Goal: Task Accomplishment & Management: Manage account settings

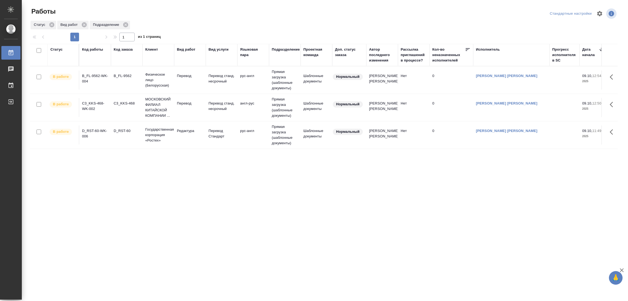
click at [244, 172] on div "Статус Код работы Код заказа Клиент Вид работ Вид услуги Языковая пара Подразде…" at bounding box center [323, 142] width 587 height 196
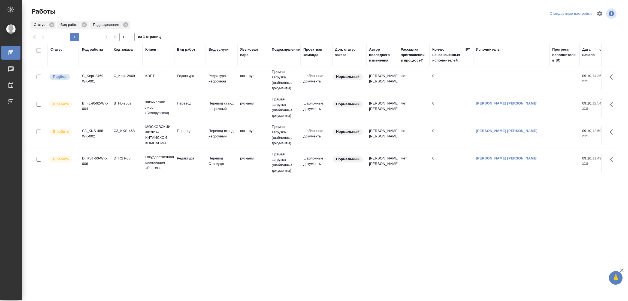
click at [68, 291] on div ".cls-1 fill:#fff; AWATERA [PERSON_NAME] Работы 0 Чаты График Выйти Работы Станд…" at bounding box center [314, 150] width 628 height 301
click at [183, 74] on p "Редактура" at bounding box center [190, 75] width 26 height 5
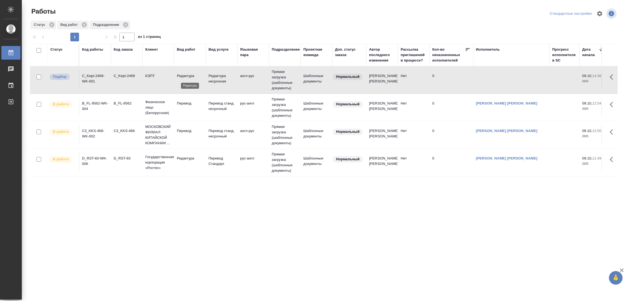
click at [183, 74] on p "Редактура" at bounding box center [190, 75] width 26 height 5
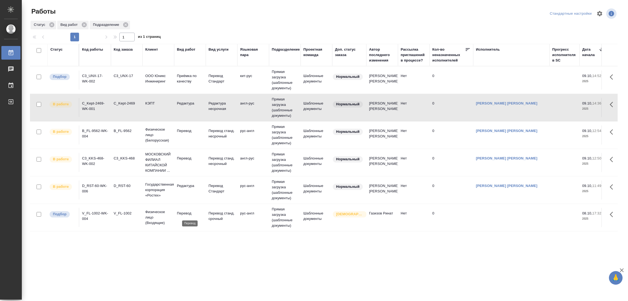
click at [177, 211] on p "Перевод" at bounding box center [190, 213] width 26 height 5
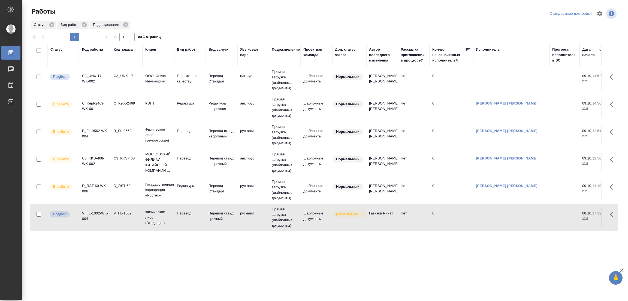
click at [185, 211] on td "Перевод" at bounding box center [190, 217] width 32 height 19
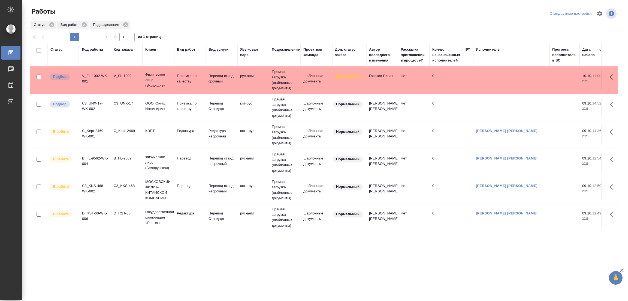
click at [318, 257] on div ".cls-1 fill:#fff; AWATERA Popova Galina Работы 0 Чаты График Выйти Работы Станд…" at bounding box center [314, 150] width 628 height 301
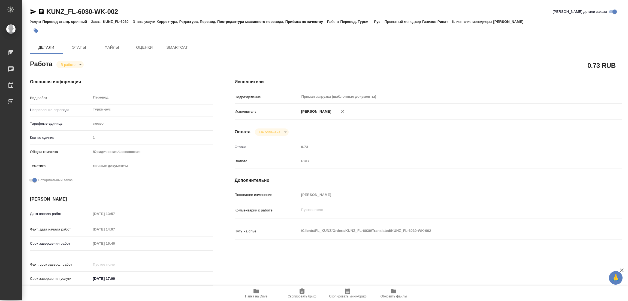
type textarea "x"
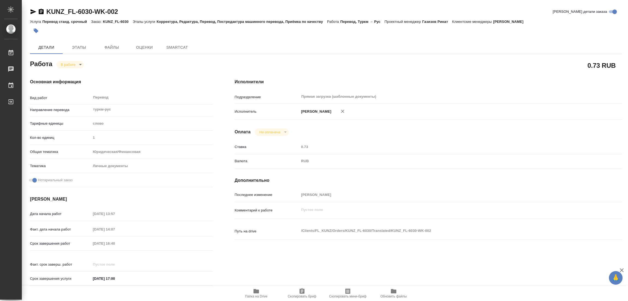
type textarea "x"
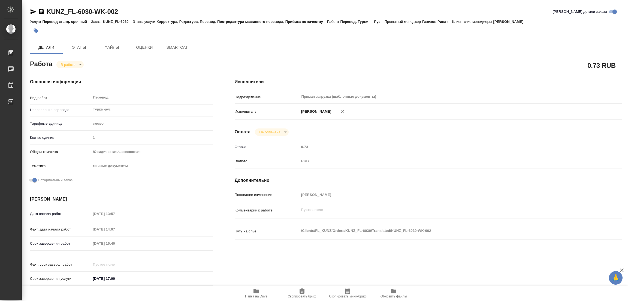
type textarea "x"
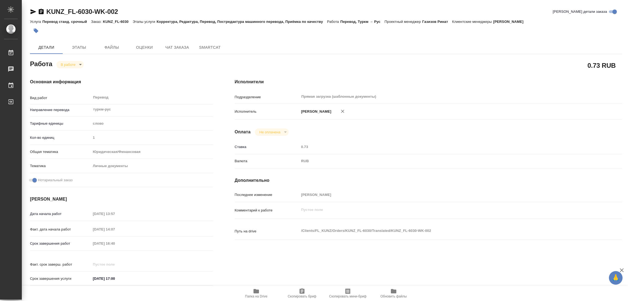
type textarea "x"
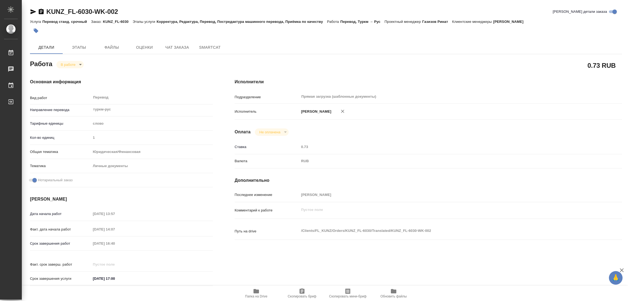
type textarea "x"
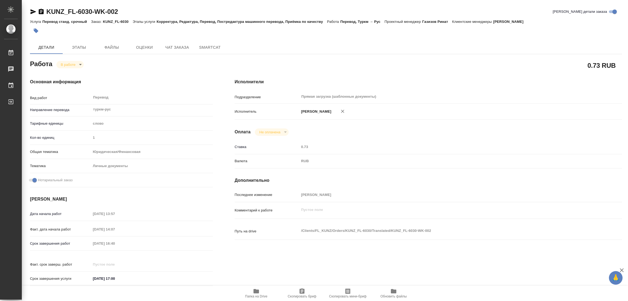
type textarea "x"
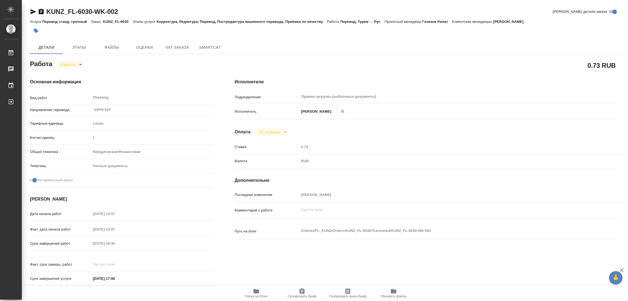
type textarea "x"
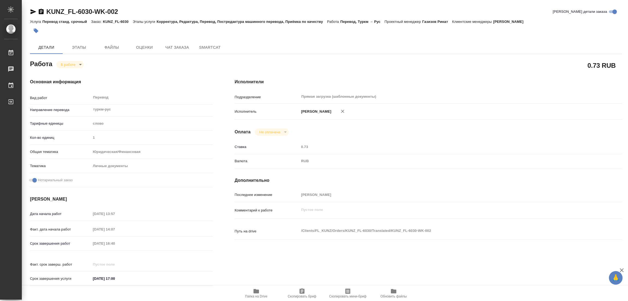
type textarea "x"
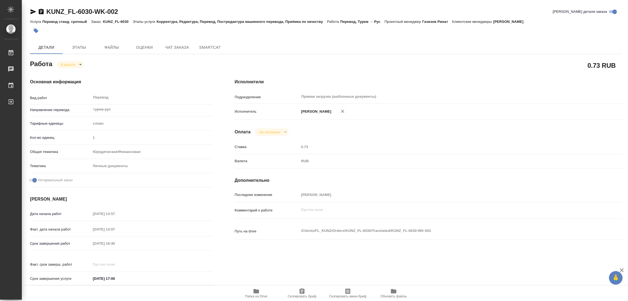
type textarea "x"
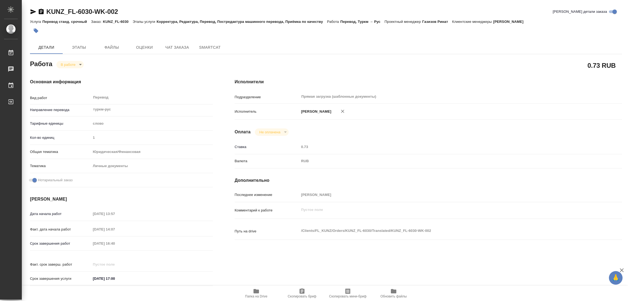
type textarea "x"
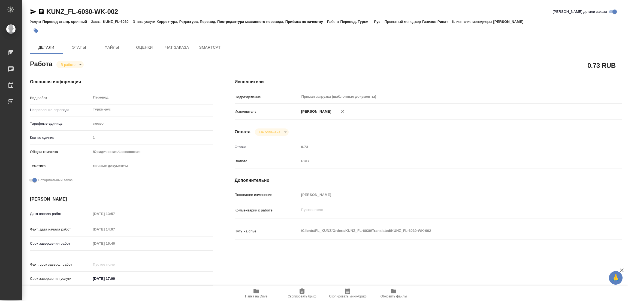
type textarea "x"
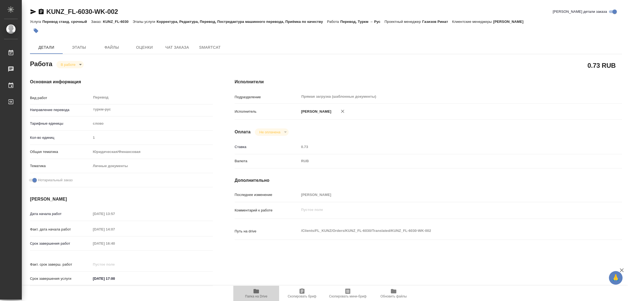
click at [256, 294] on icon "button" at bounding box center [256, 291] width 7 height 7
click at [74, 45] on span "Этапы" at bounding box center [79, 47] width 26 height 7
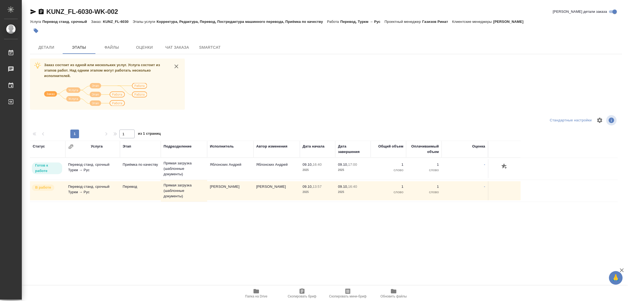
drag, startPoint x: 281, startPoint y: 95, endPoint x: 165, endPoint y: 81, distance: 116.0
click at [280, 95] on div "Заказ состоит из одной или нескольких услуг. Услуга состоит из этапов работ. На…" at bounding box center [326, 161] width 592 height 205
click at [44, 47] on span "Детали" at bounding box center [46, 47] width 26 height 7
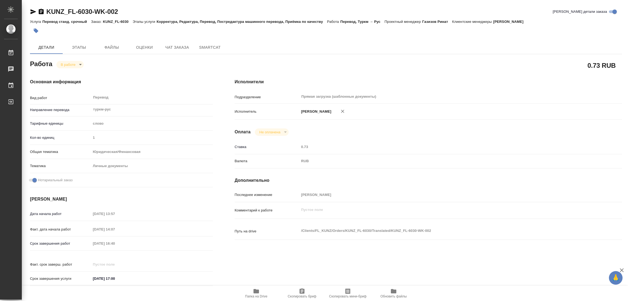
type textarea "x"
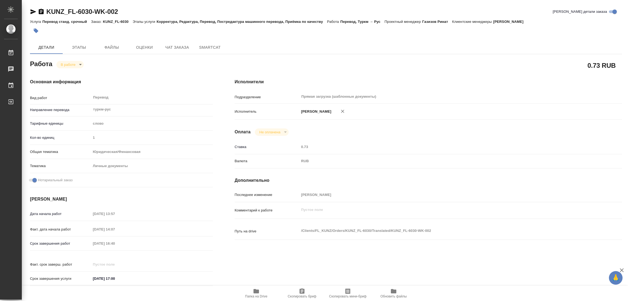
type textarea "x"
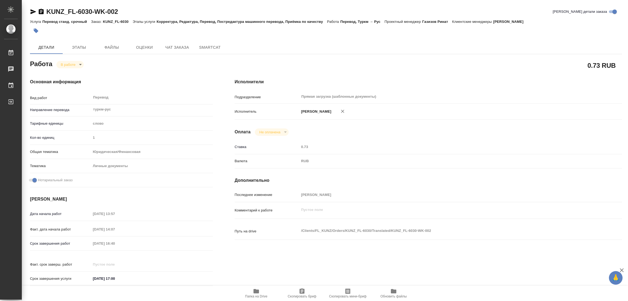
type textarea "x"
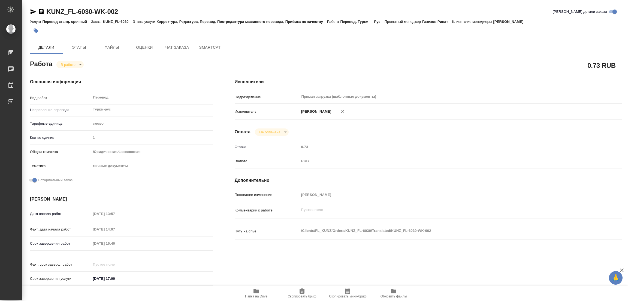
type textarea "x"
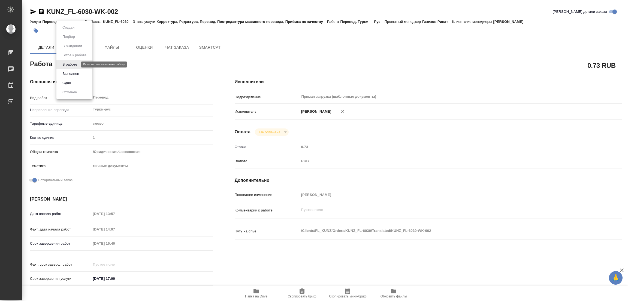
click at [70, 64] on body "🙏 .cls-1 fill:#fff; AWATERA Popova Galina Работы 0 Чаты График Выйти KUNZ_FL-60…" at bounding box center [314, 150] width 628 height 301
click at [65, 74] on button "Выполнен" at bounding box center [71, 74] width 20 height 6
type textarea "x"
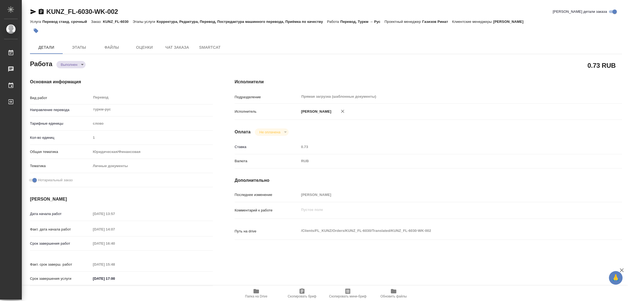
type textarea "x"
click at [35, 29] on icon "button" at bounding box center [36, 31] width 5 height 5
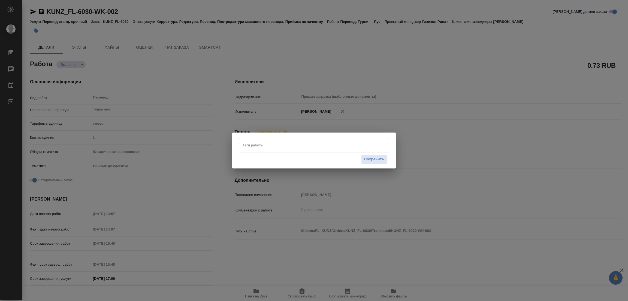
type textarea "x"
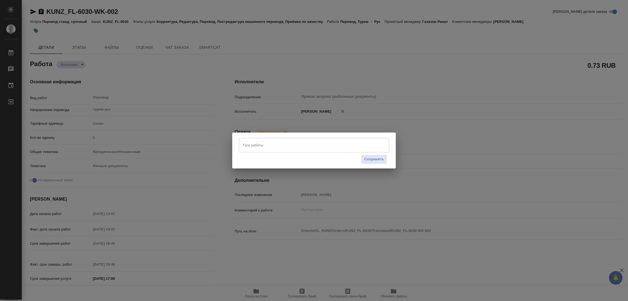
type textarea "x"
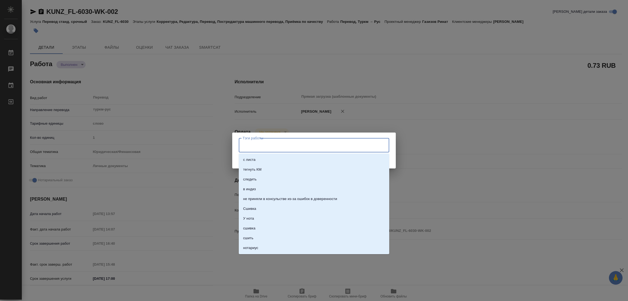
click at [276, 143] on input "Тэги работы" at bounding box center [308, 145] width 135 height 9
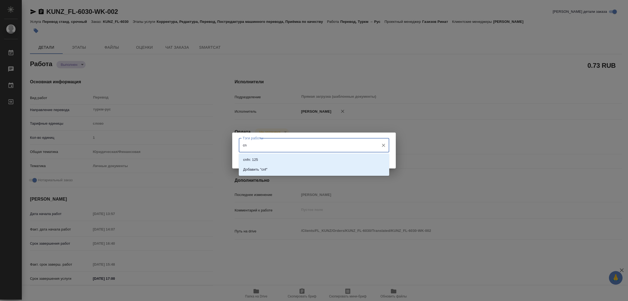
type input "c"
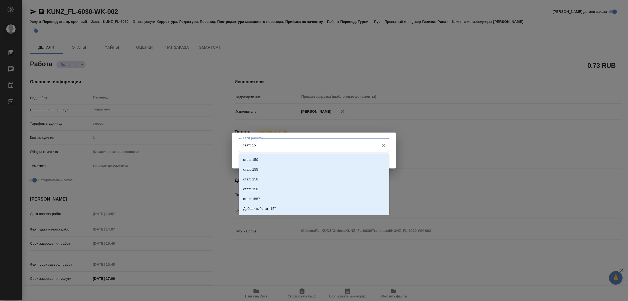
type input "стат: 150"
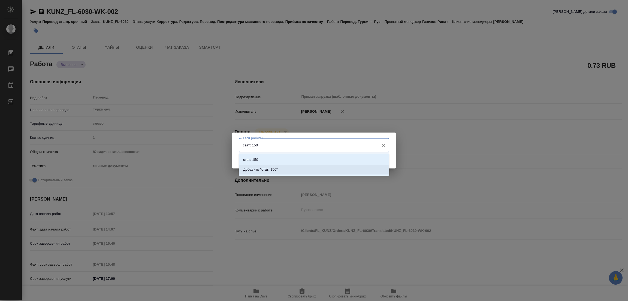
click at [270, 170] on p "Добавить "стат: 150"" at bounding box center [260, 169] width 35 height 5
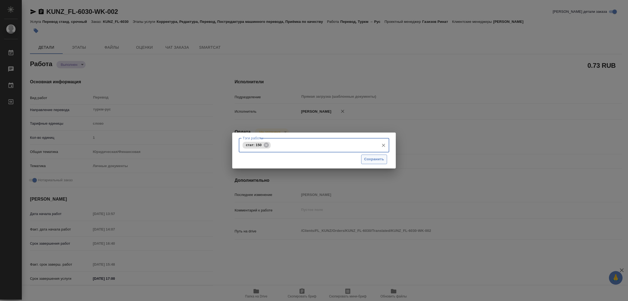
click at [375, 159] on span "Сохранить" at bounding box center [374, 159] width 20 height 6
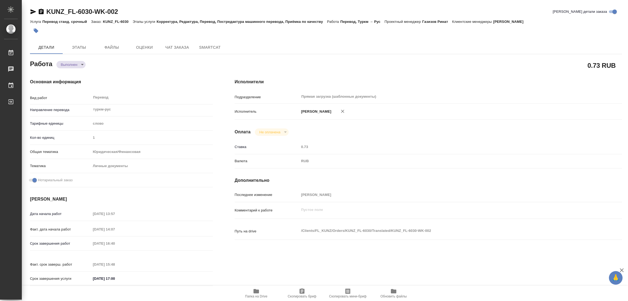
type input "completed"
type textarea "Перевод"
type textarea "x"
type input "туркм-рус"
type input "5a8b1489cc6b4906c91bfd90"
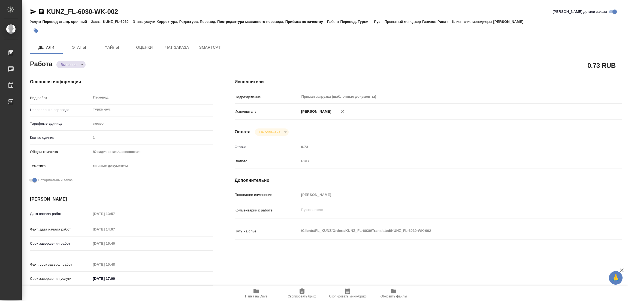
type input "1"
type input "yr-fn"
type input "5a8b8b956a9677013d343cfe"
checkbox input "true"
type input "09.10.2025 13:57"
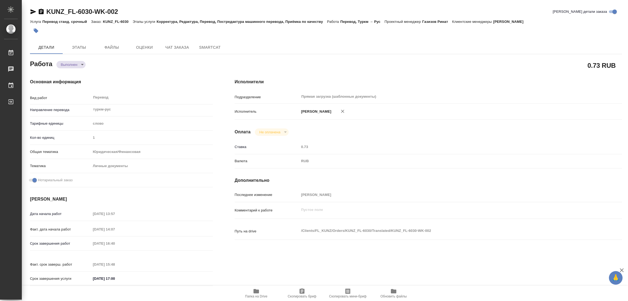
type input "09.10.2025 14:07"
type input "09.10.2025 16:40"
type input "09.10.2025 15:48"
type input "09.10.2025 17:00"
type input "Прямая загрузка (шаблонные документы)"
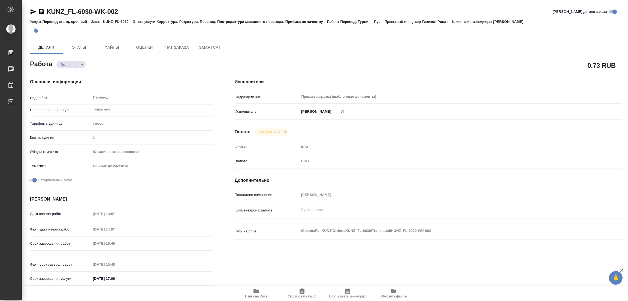
type input "notPayed"
type input "0.73"
type input "RUB"
type input "Попова Галина"
type textarea "x"
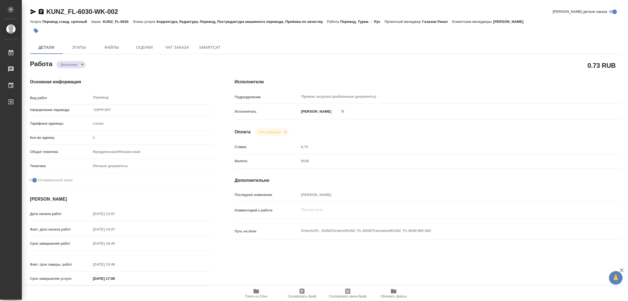
type textarea "/Clients/FL_KUNZ/Orders/KUNZ_FL-6030/Translated/KUNZ_FL-6030-WK-002"
type textarea "x"
type input "KUNZ_FL-6030"
type input "Перевод станд. срочный"
type input "Корректура, Редактура, Перевод, Постредактура машинного перевода, Приёмка по ка…"
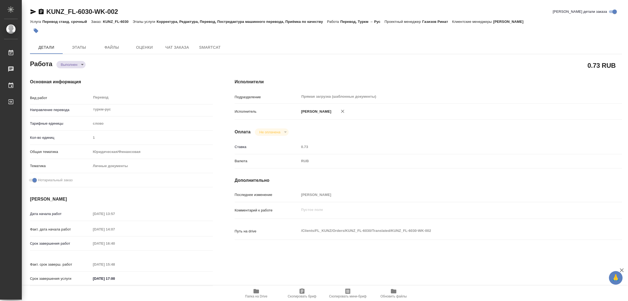
type input "Веселова Юлия"
type input "/Clients/FL_KUNZ/Orders/KUNZ_FL-6030"
type textarea "x"
type textarea "-) полный перенабор справки + перевод печати -) перевод печати на дипломе"
type textarea "x"
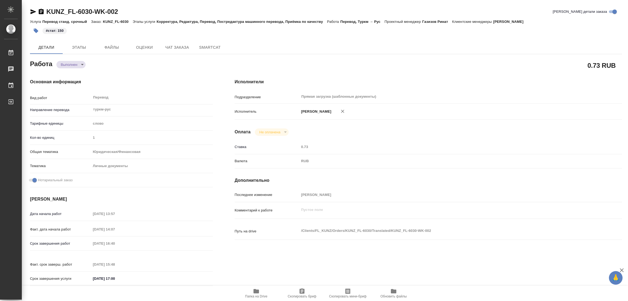
type textarea "x"
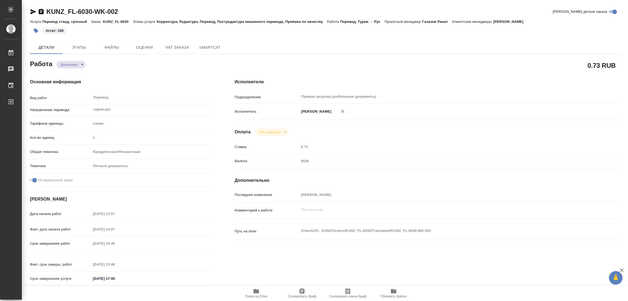
type textarea "x"
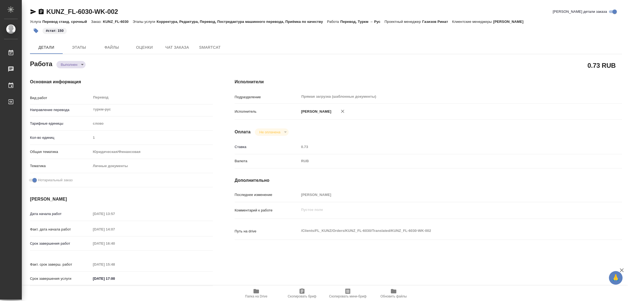
type textarea "x"
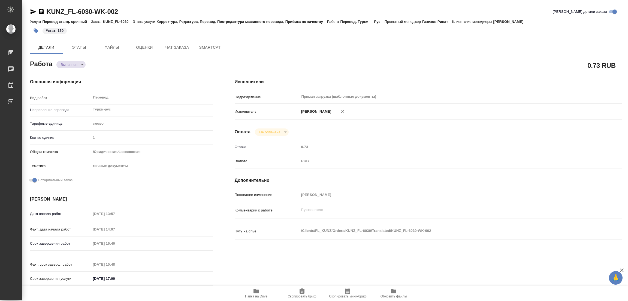
type textarea "x"
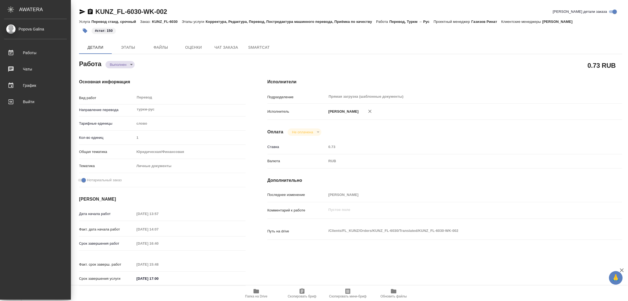
type textarea "x"
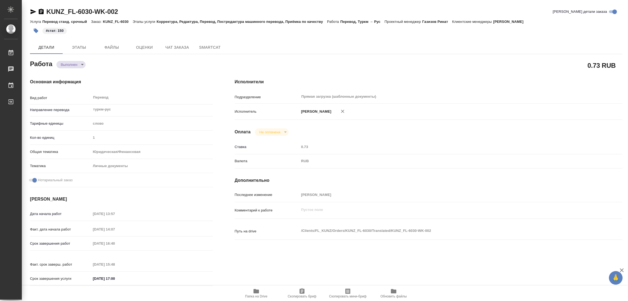
type textarea "x"
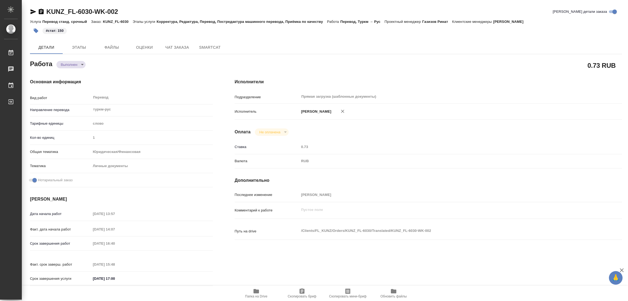
type textarea "x"
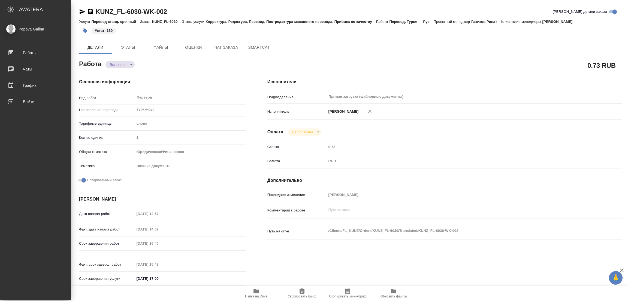
type textarea "x"
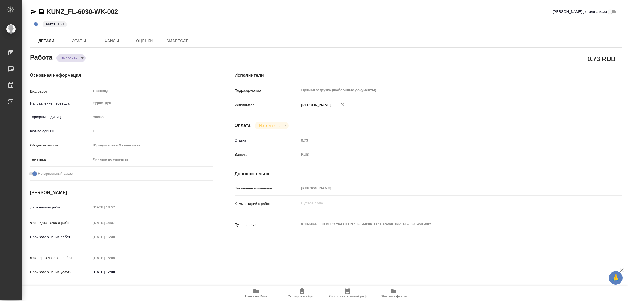
type textarea "x"
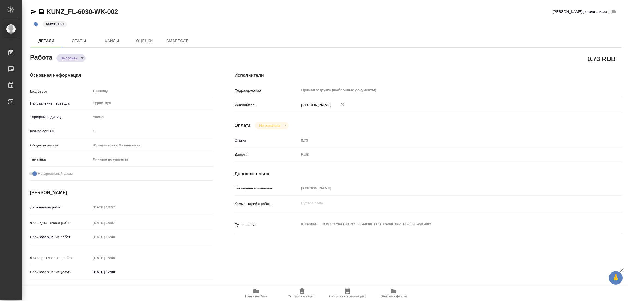
type textarea "x"
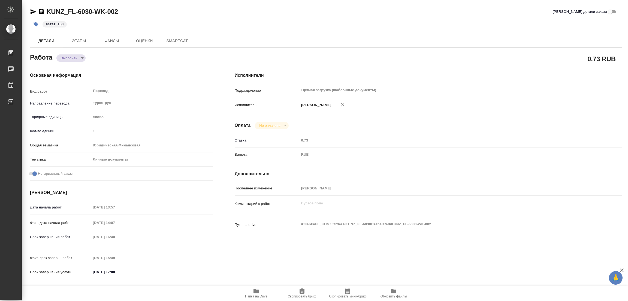
type textarea "x"
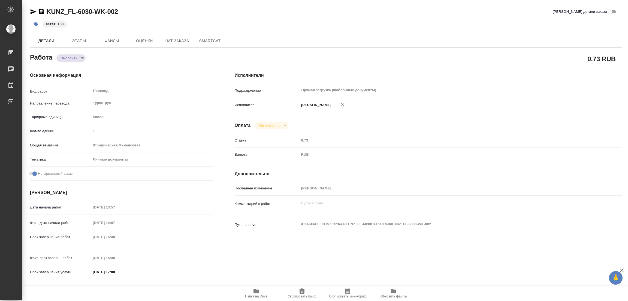
type textarea "x"
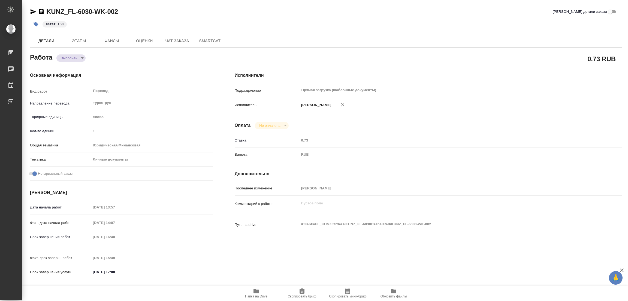
type textarea "x"
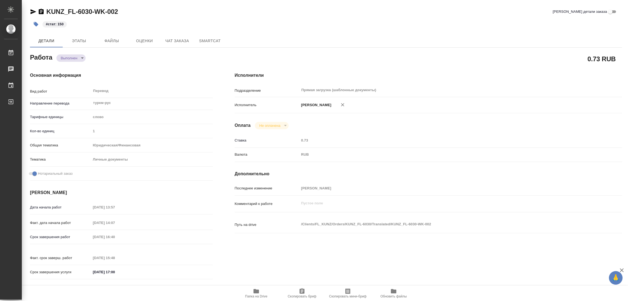
type textarea "x"
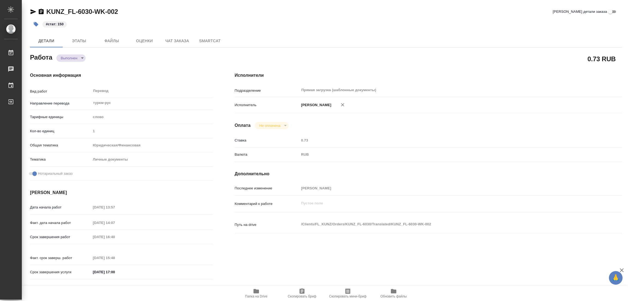
type textarea "x"
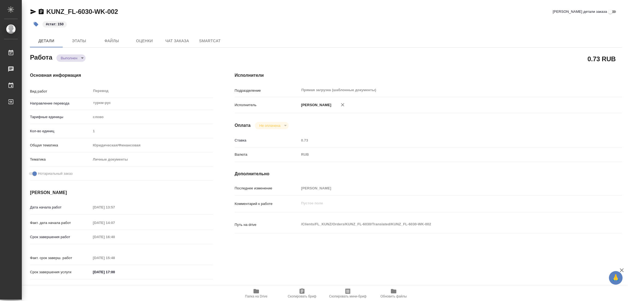
type textarea "x"
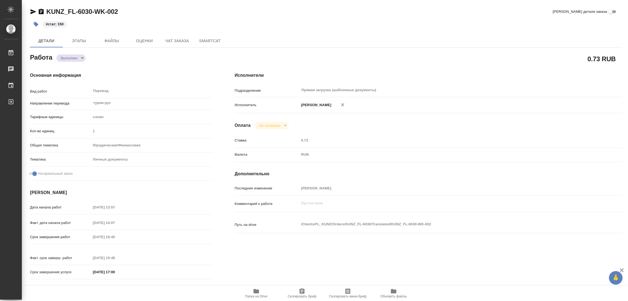
click at [206, 9] on div "KUNZ_FL-6030-WK-002 Кратко детали заказа" at bounding box center [326, 11] width 592 height 9
type textarea "x"
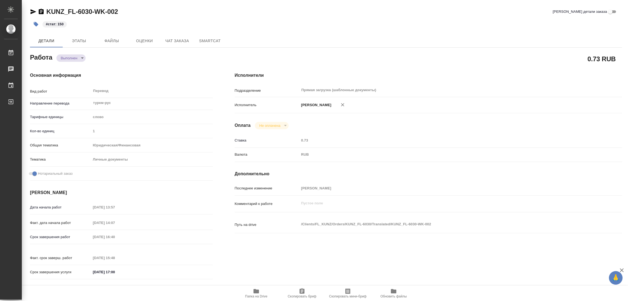
type textarea "x"
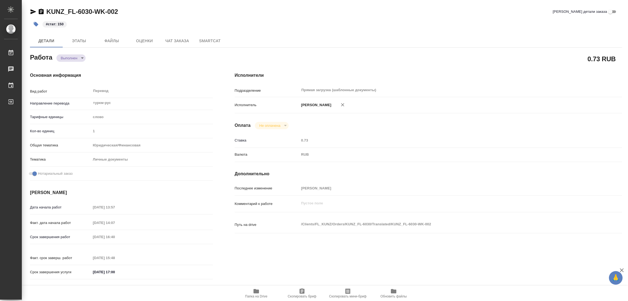
type textarea "x"
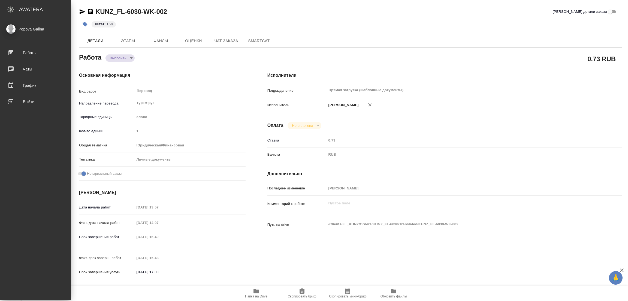
type textarea "x"
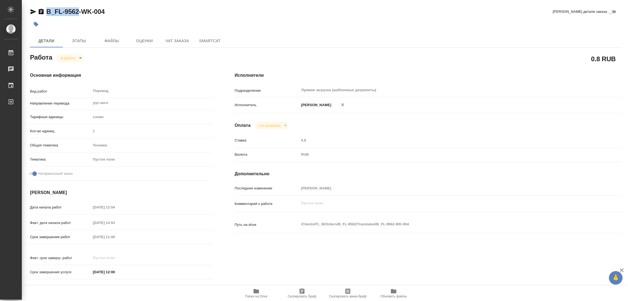
drag, startPoint x: 47, startPoint y: 5, endPoint x: 77, endPoint y: 10, distance: 30.9
click at [77, 10] on div "B_FL-9562-WK-004 Кратко детали заказа Детали Этапы Файлы Оценки Чат заказа Smar…" at bounding box center [326, 228] width 598 height 457
copy link "B_FL-9562"
drag, startPoint x: 298, startPoint y: 292, endPoint x: 282, endPoint y: 297, distance: 16.3
click at [298, 292] on span "Скопировать бриф" at bounding box center [301, 293] width 39 height 10
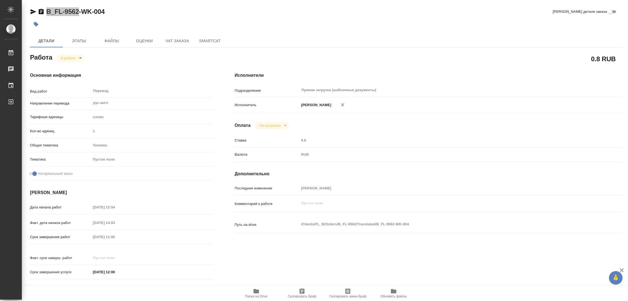
copy link "B_FL-9562"
click at [415, 23] on div at bounding box center [227, 24] width 394 height 12
click at [26, 234] on div "Основная информация Вид работ Перевод x ​ Направление перевода рус-англ ​ Тариф…" at bounding box center [121, 177] width 205 height 233
click at [187, 68] on div "Основная информация Вид работ Перевод x ​ Направление перевода рус-англ ​ Тариф…" at bounding box center [121, 177] width 205 height 233
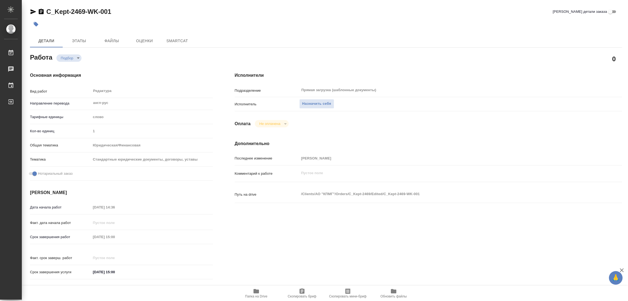
type textarea "x"
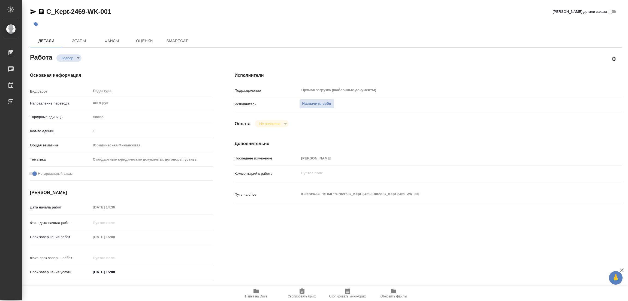
type textarea "x"
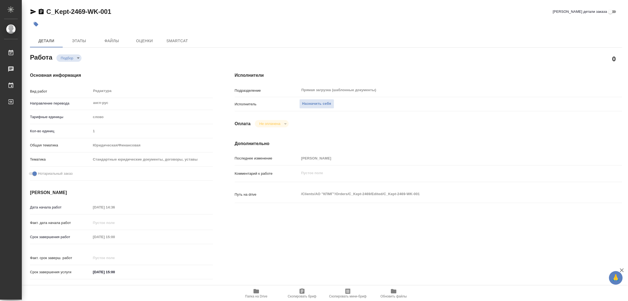
type textarea "x"
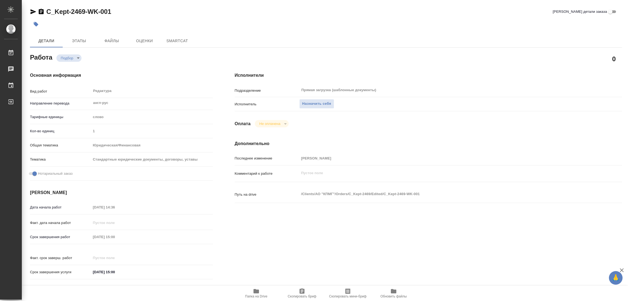
type textarea "x"
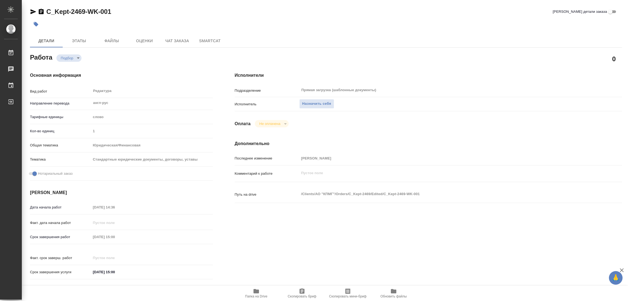
type textarea "x"
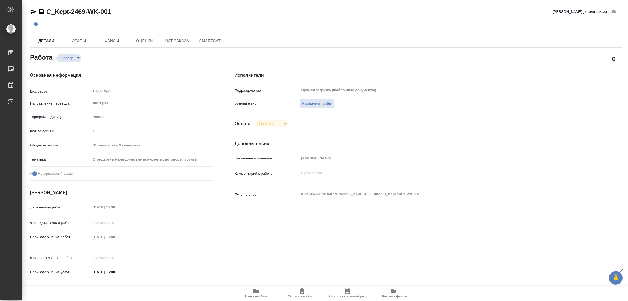
type textarea "x"
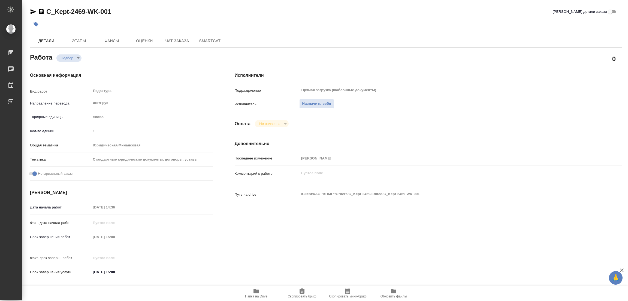
click at [257, 291] on icon "button" at bounding box center [255, 291] width 5 height 4
click at [321, 105] on span "Назначить себя" at bounding box center [316, 104] width 29 height 6
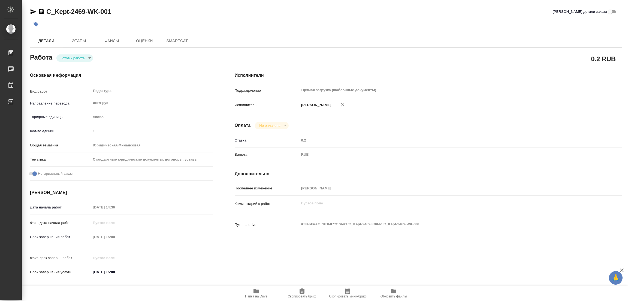
type textarea "x"
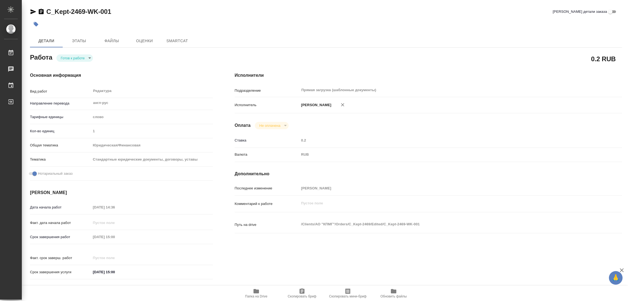
type textarea "x"
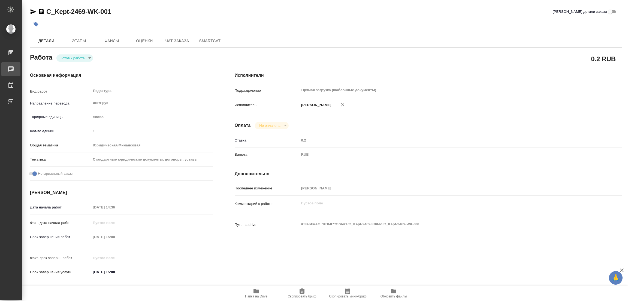
type textarea "x"
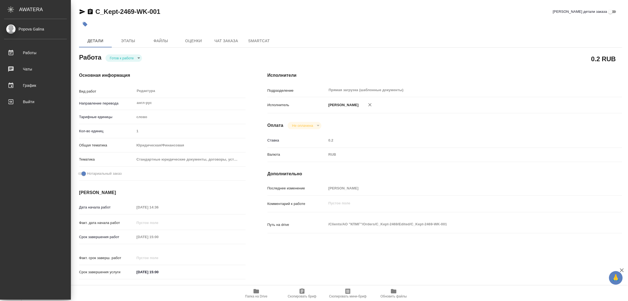
type textarea "x"
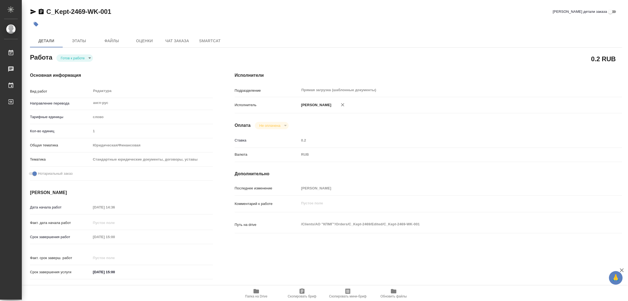
type textarea "x"
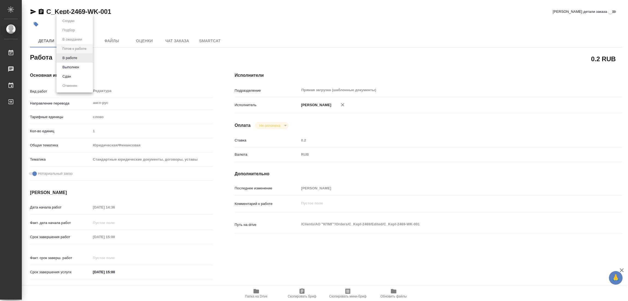
click at [75, 57] on body "🙏 .cls-1 fill:#fff; AWATERA [PERSON_NAME] Работы Чаты График Выйти C_Kept-2469-…" at bounding box center [314, 150] width 628 height 301
type textarea "x"
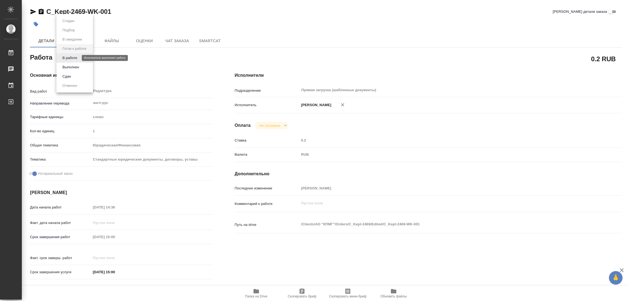
type textarea "x"
click at [73, 57] on button "В работе" at bounding box center [70, 58] width 18 height 6
type textarea "x"
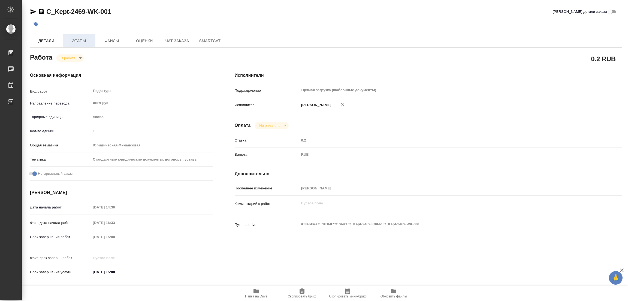
type textarea "x"
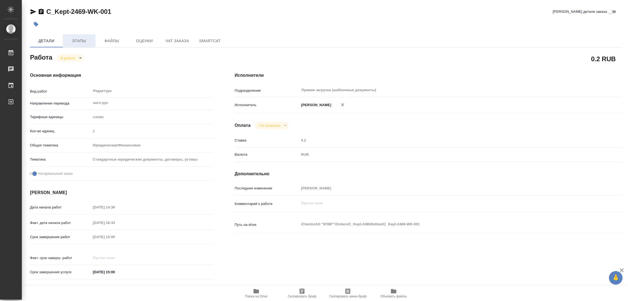
type textarea "x"
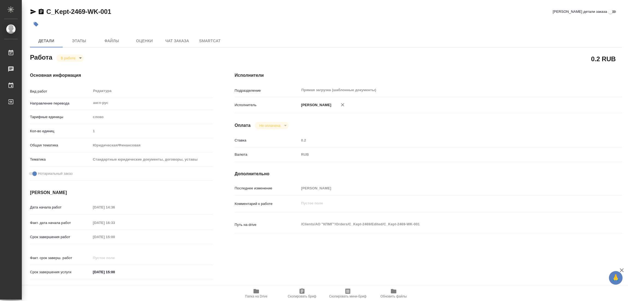
type textarea "x"
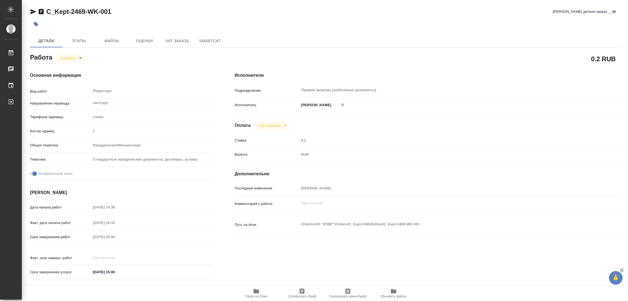
type textarea "x"
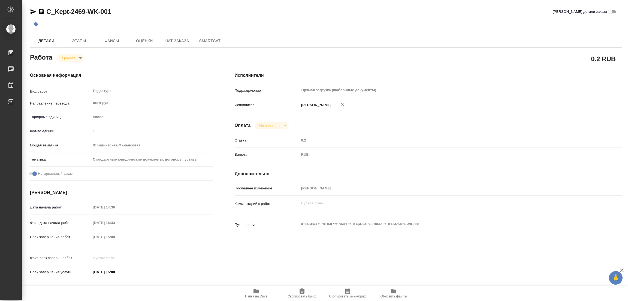
type textarea "x"
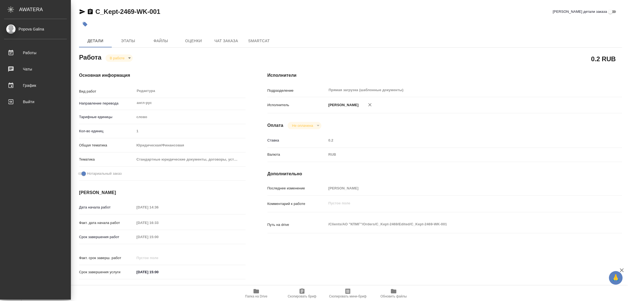
type textarea "x"
